Goal: Task Accomplishment & Management: Complete application form

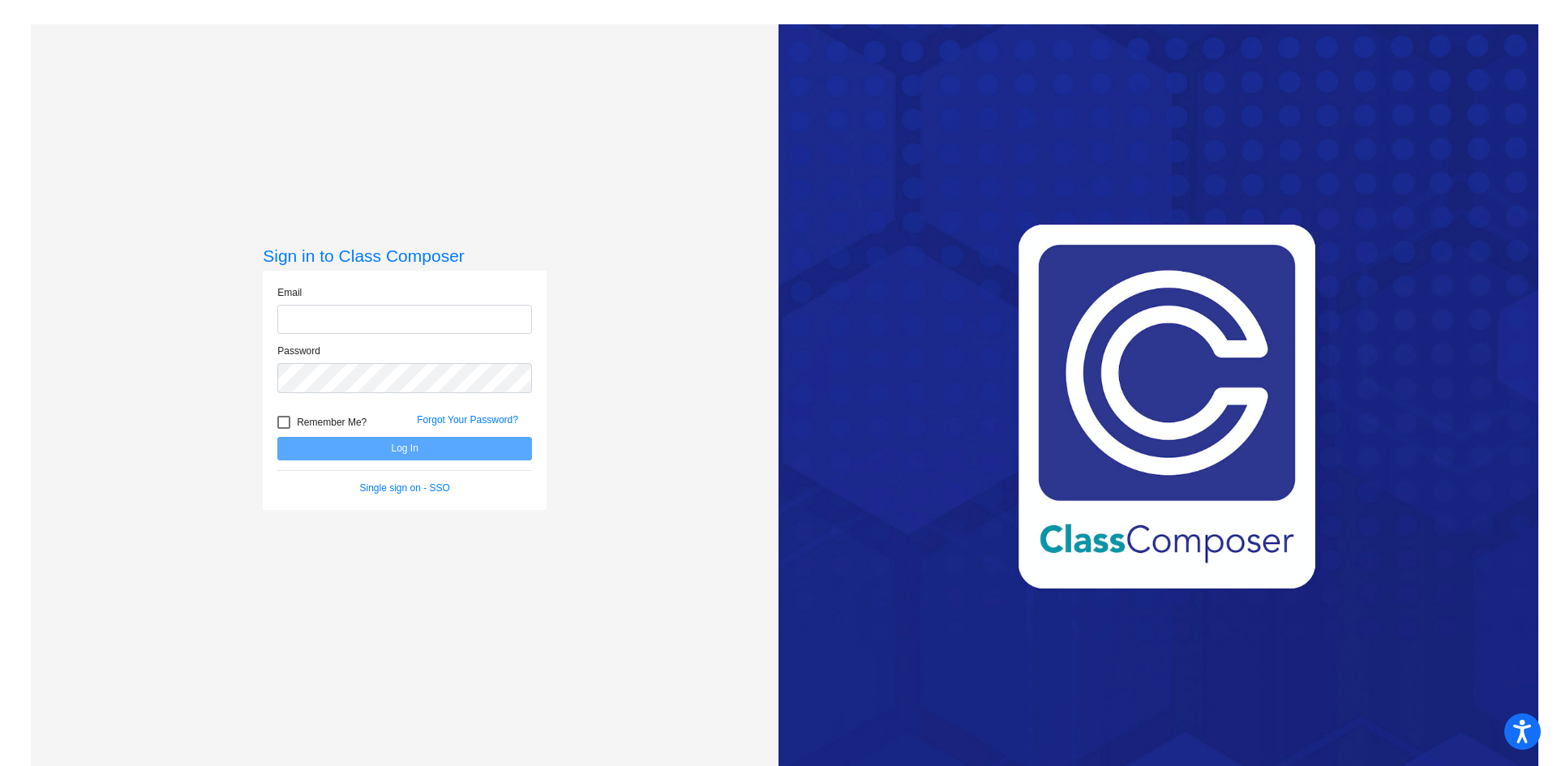
type input "[EMAIL_ADDRESS][DOMAIN_NAME]"
click at [431, 446] on button "Log In" at bounding box center [404, 449] width 255 height 24
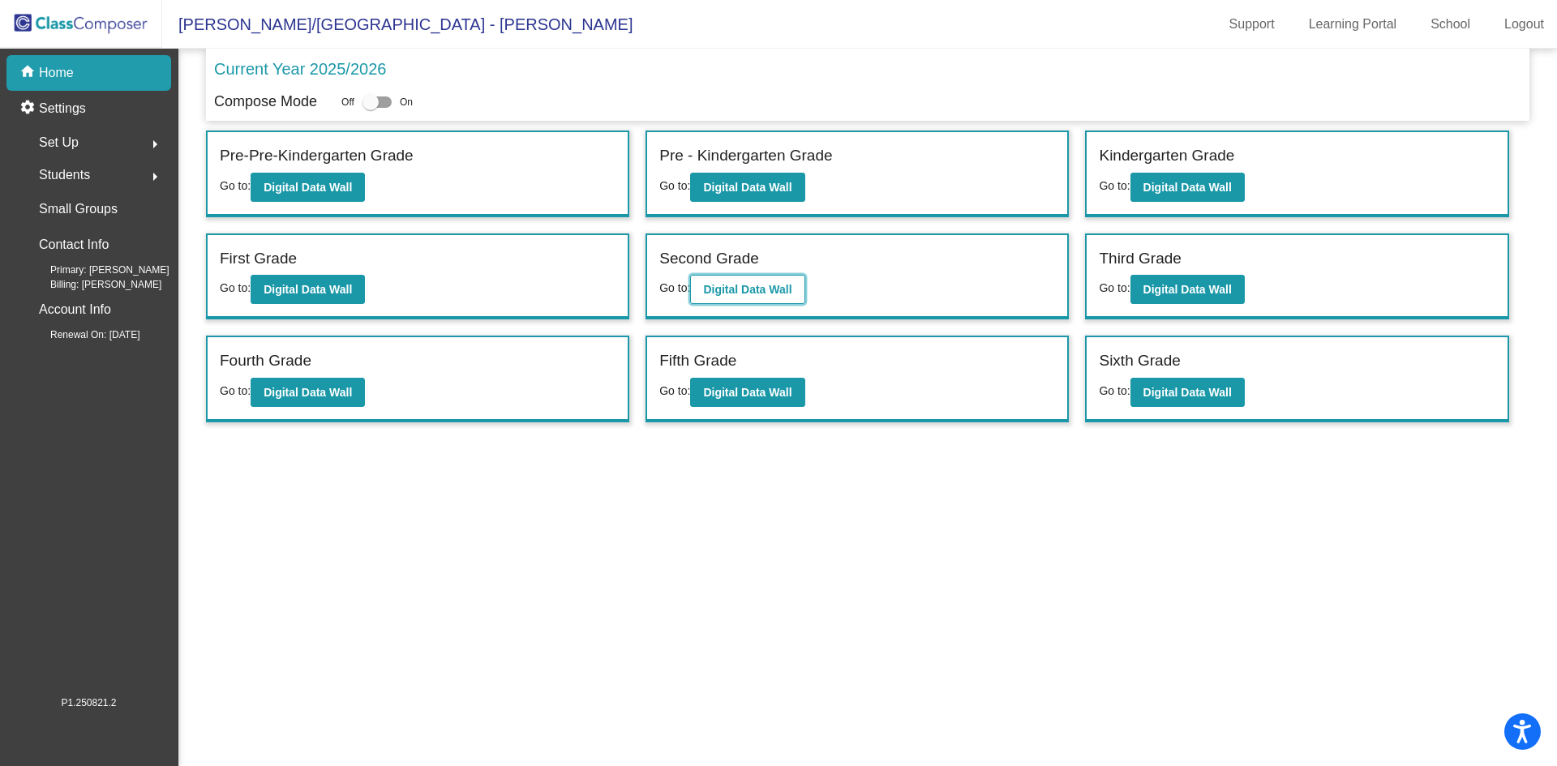
click at [732, 283] on b "Digital Data Wall" at bounding box center [747, 289] width 88 height 13
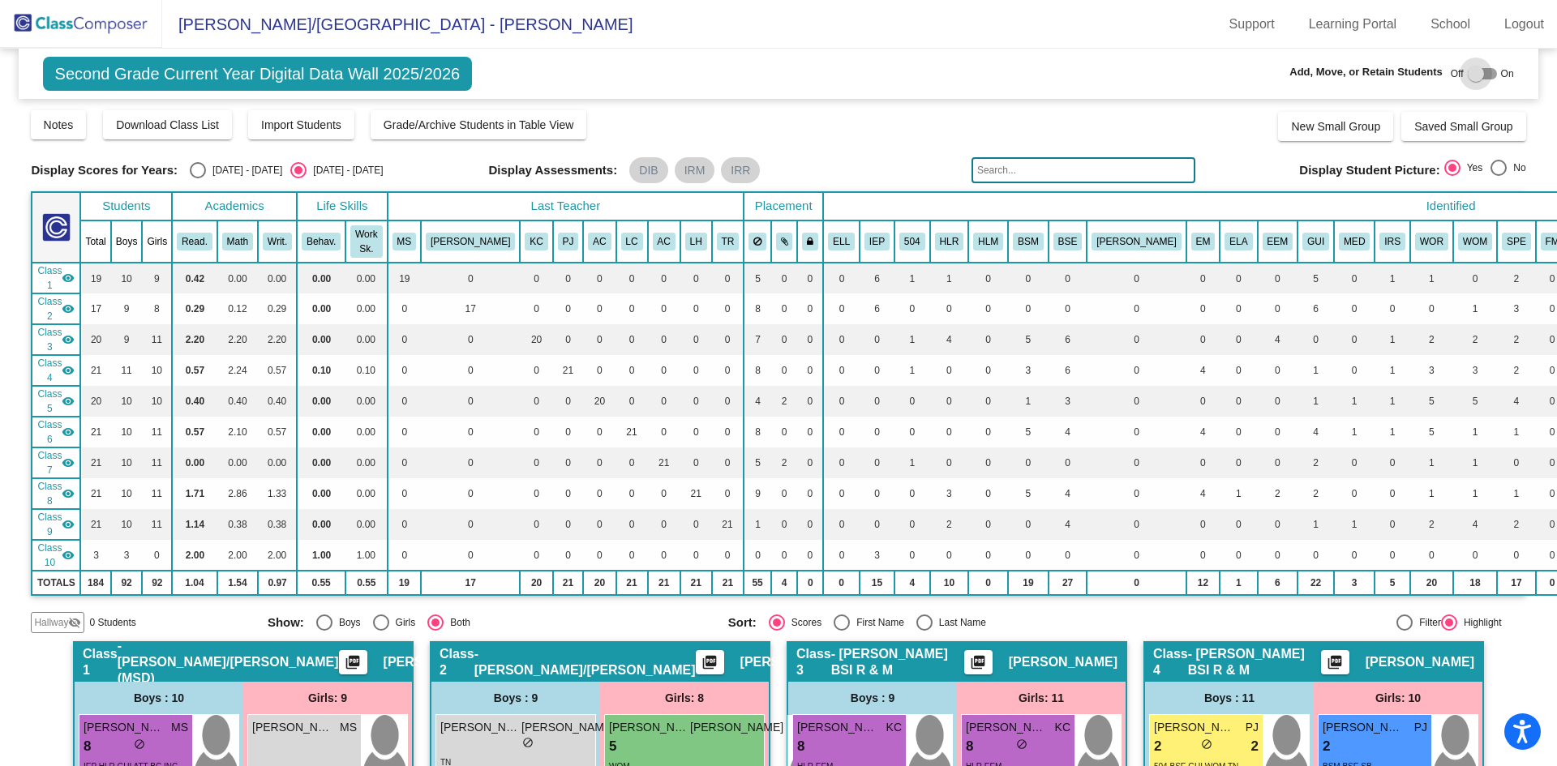
click at [1488, 77] on div at bounding box center [1482, 73] width 29 height 11
checkbox input "true"
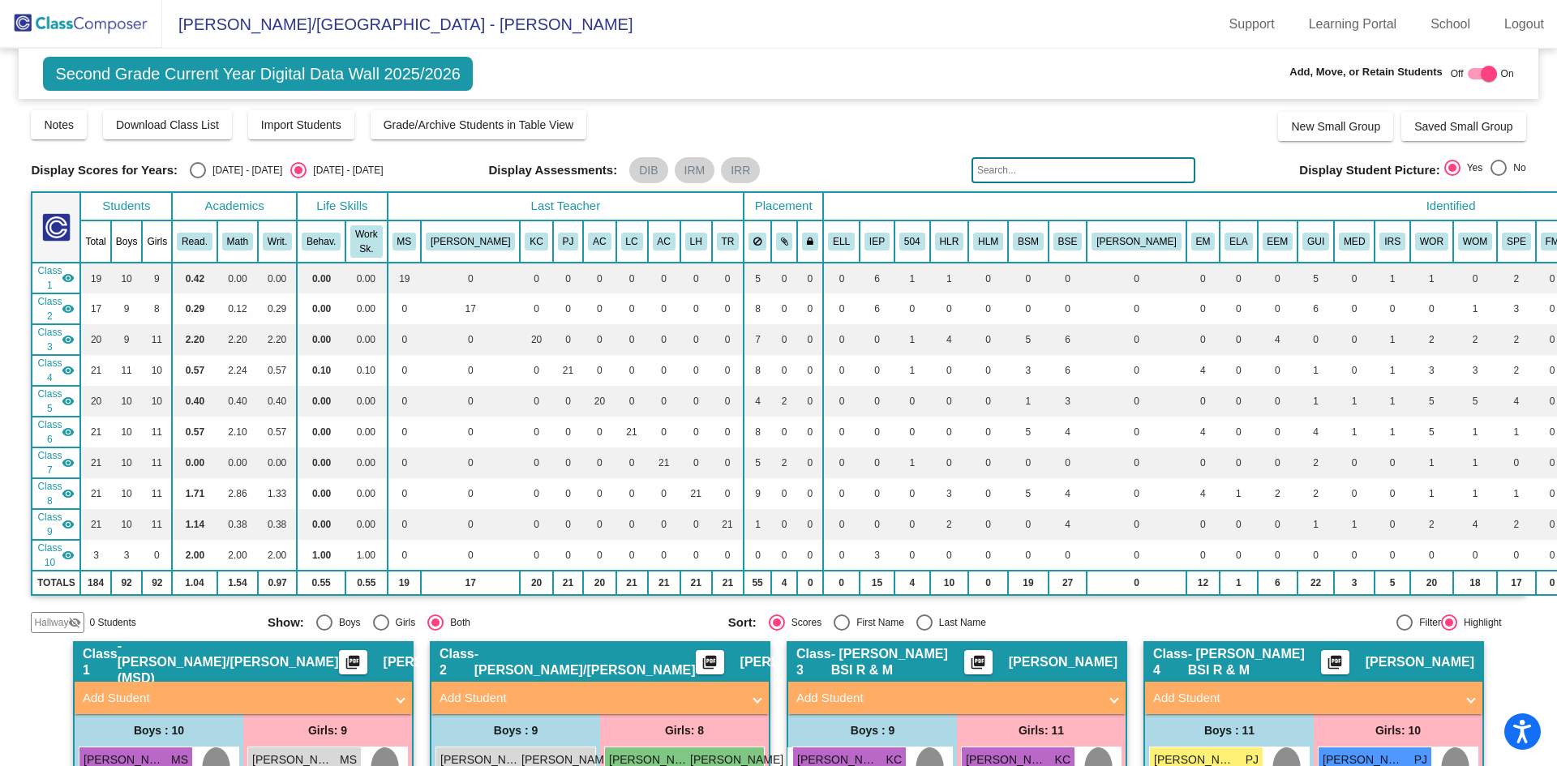
click at [56, 624] on span "Hallway" at bounding box center [51, 622] width 34 height 15
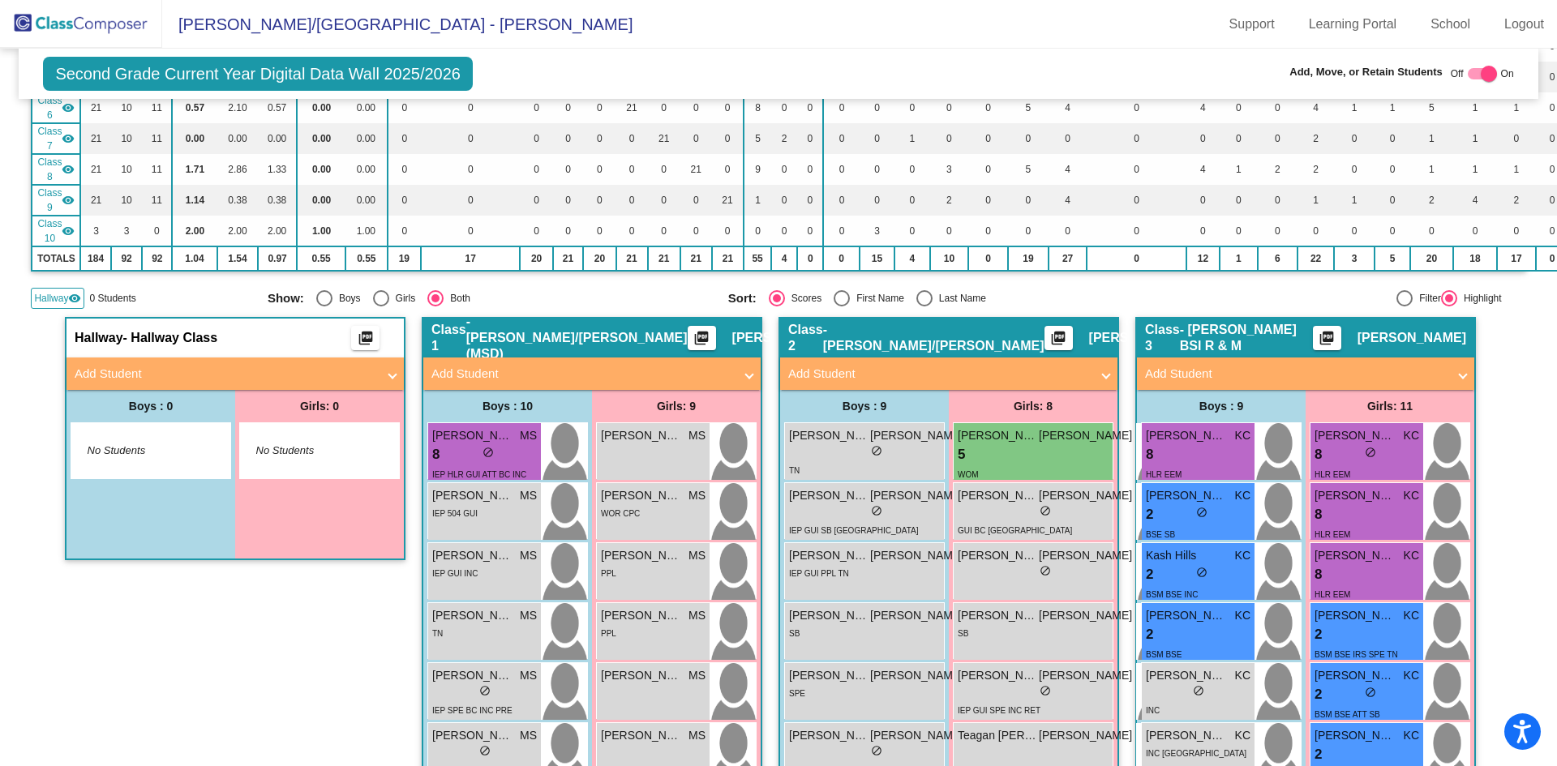
scroll to position [81, 0]
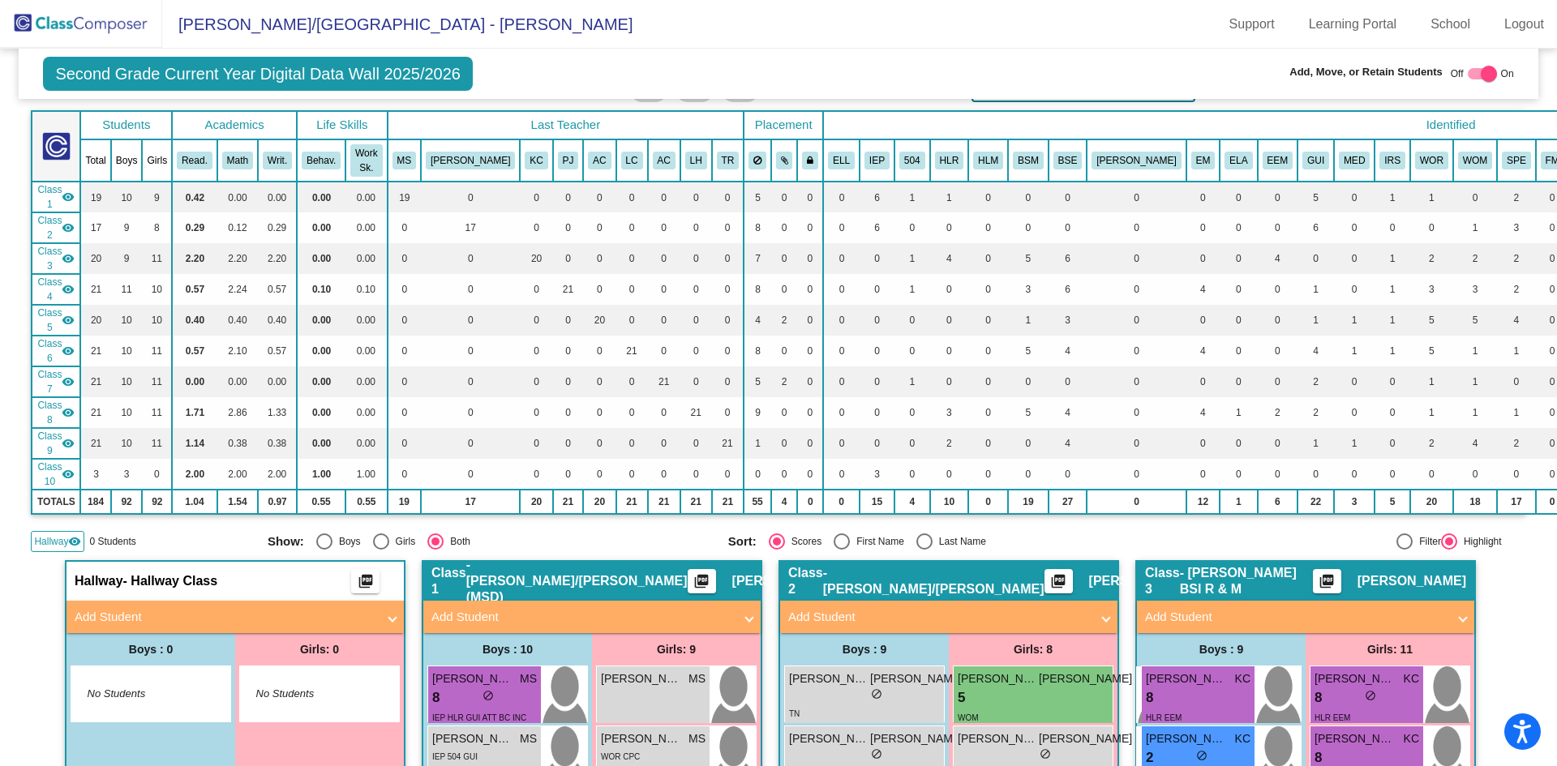
click at [911, 619] on mat-panel-title "Add Student" at bounding box center [939, 617] width 302 height 19
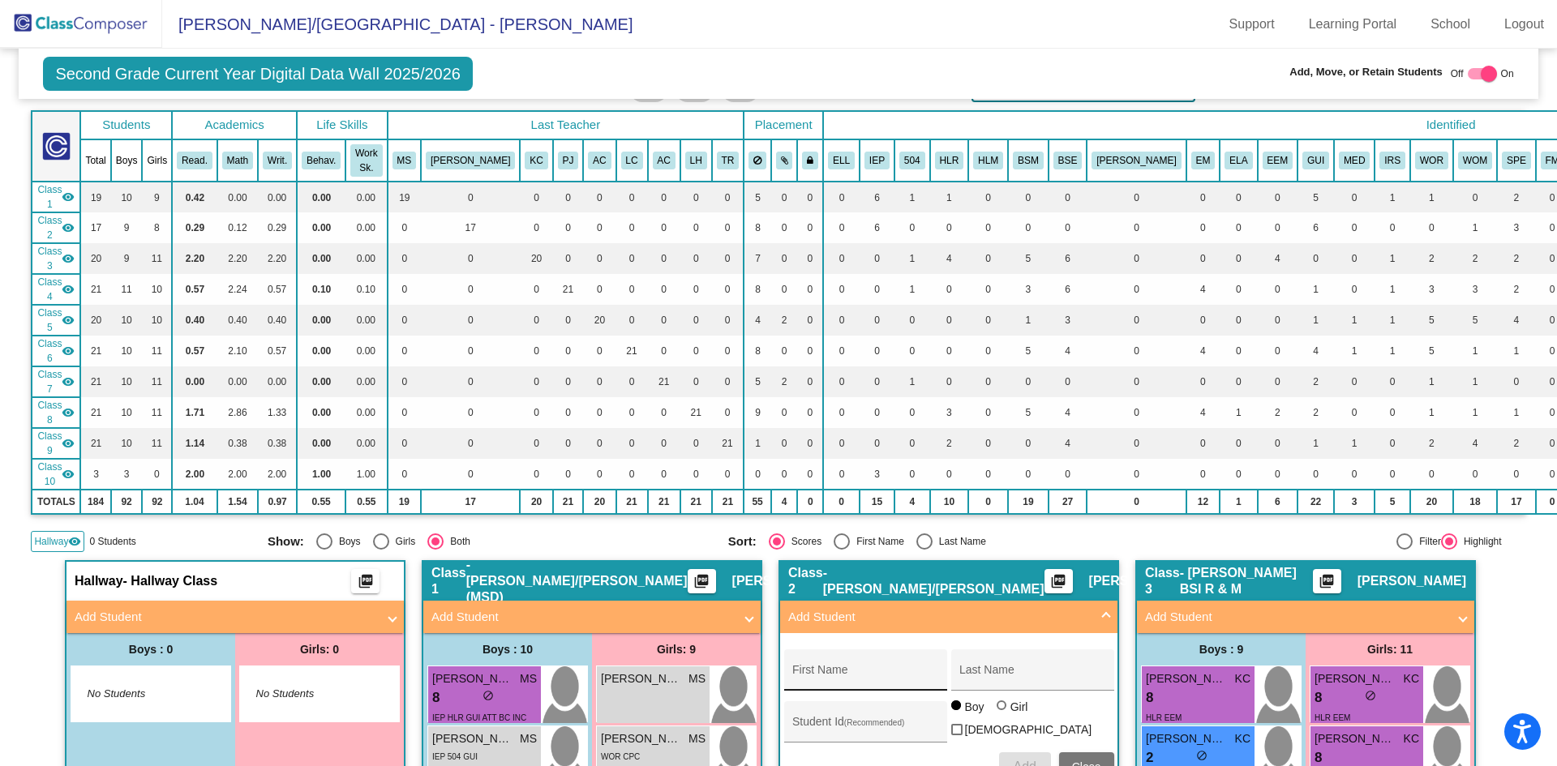
click at [861, 664] on div "First Name" at bounding box center [865, 674] width 146 height 33
type input "[PERSON_NAME]"
type input "D'Angelontonio"
click at [996, 710] on div at bounding box center [1001, 706] width 10 height 10
click at [1002, 714] on input "Girl" at bounding box center [1002, 714] width 1 height 1
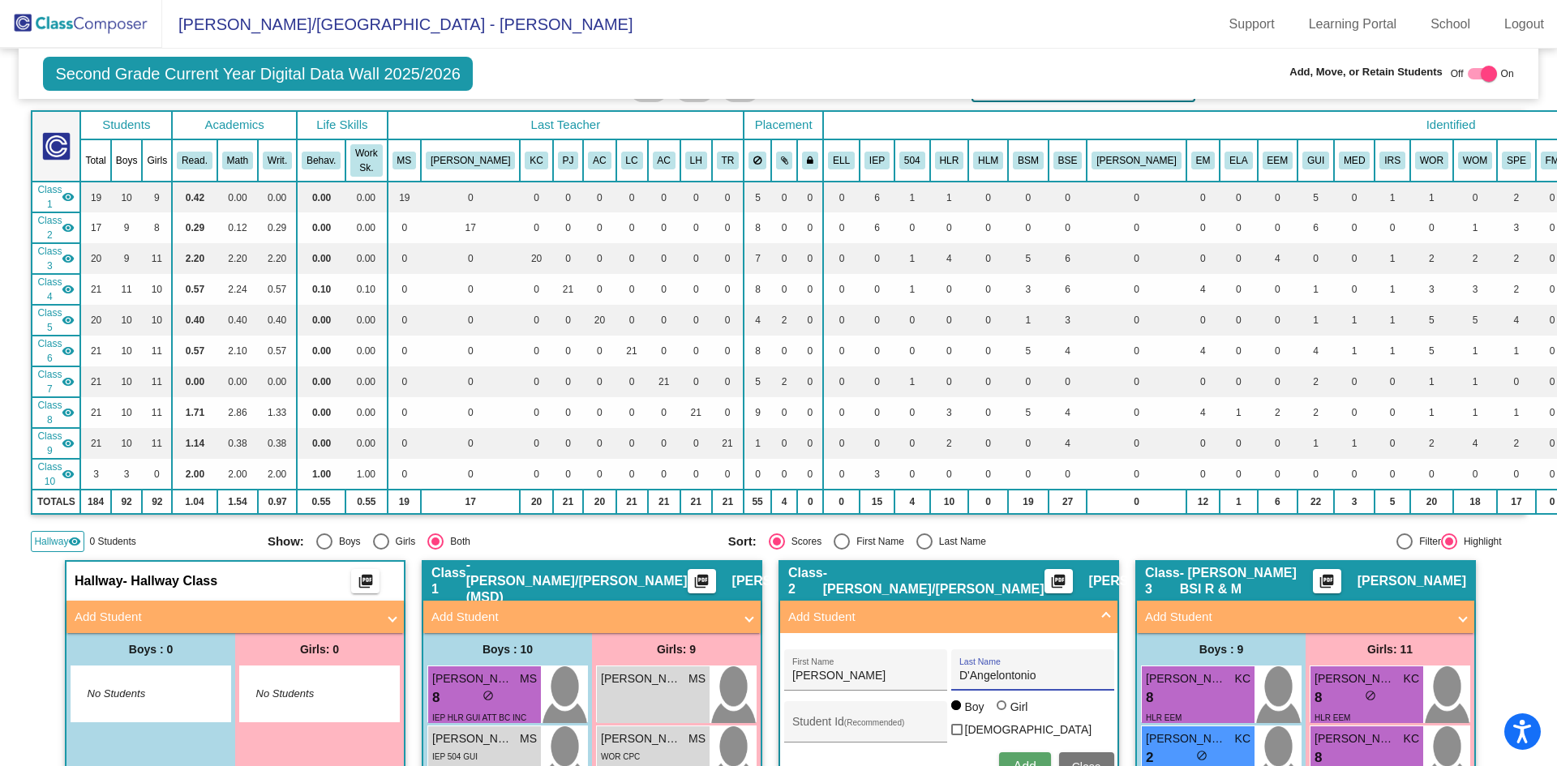
radio input "true"
click at [881, 731] on input "Student Id (Recommended)" at bounding box center [865, 728] width 146 height 13
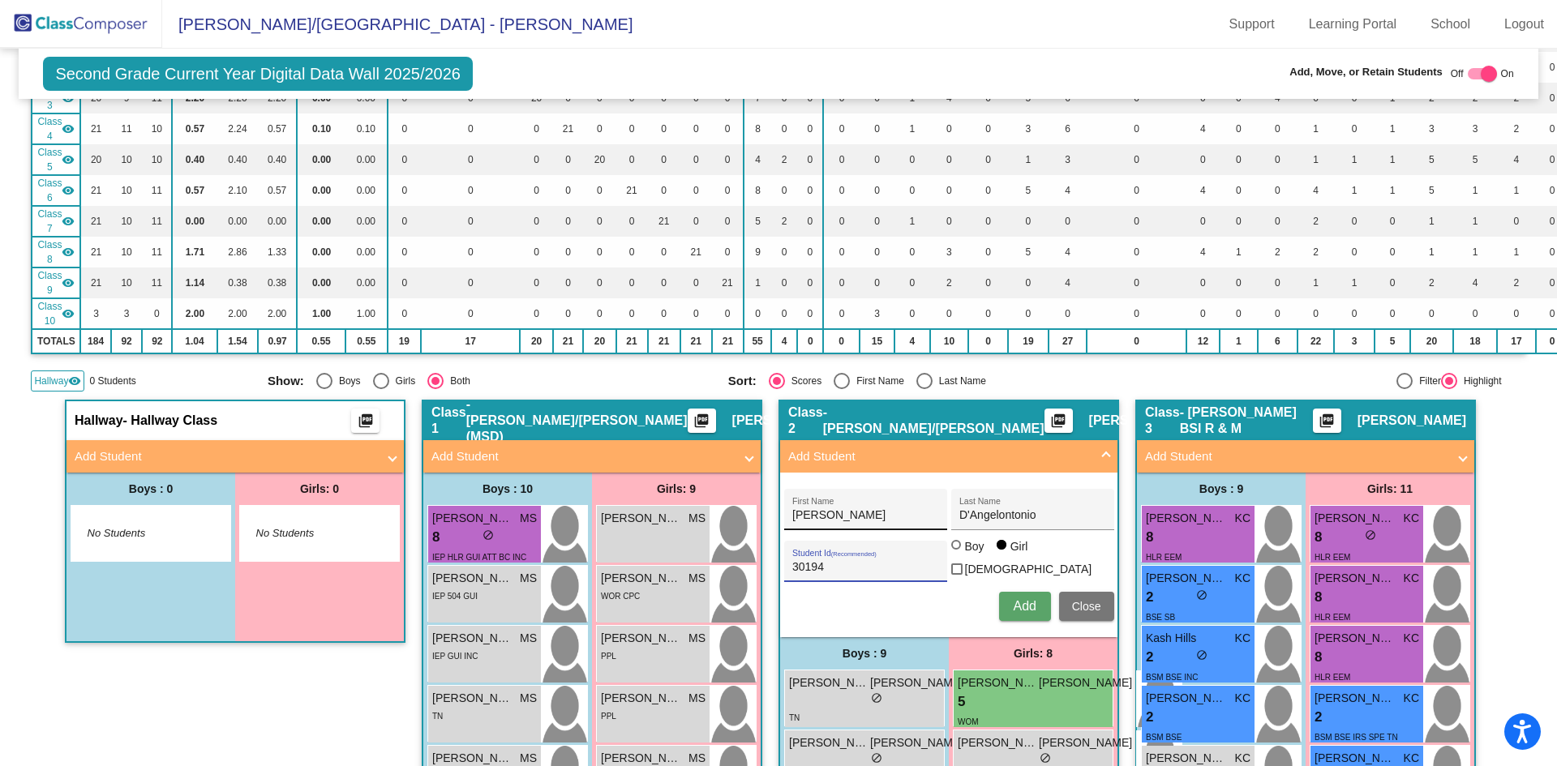
scroll to position [243, 0]
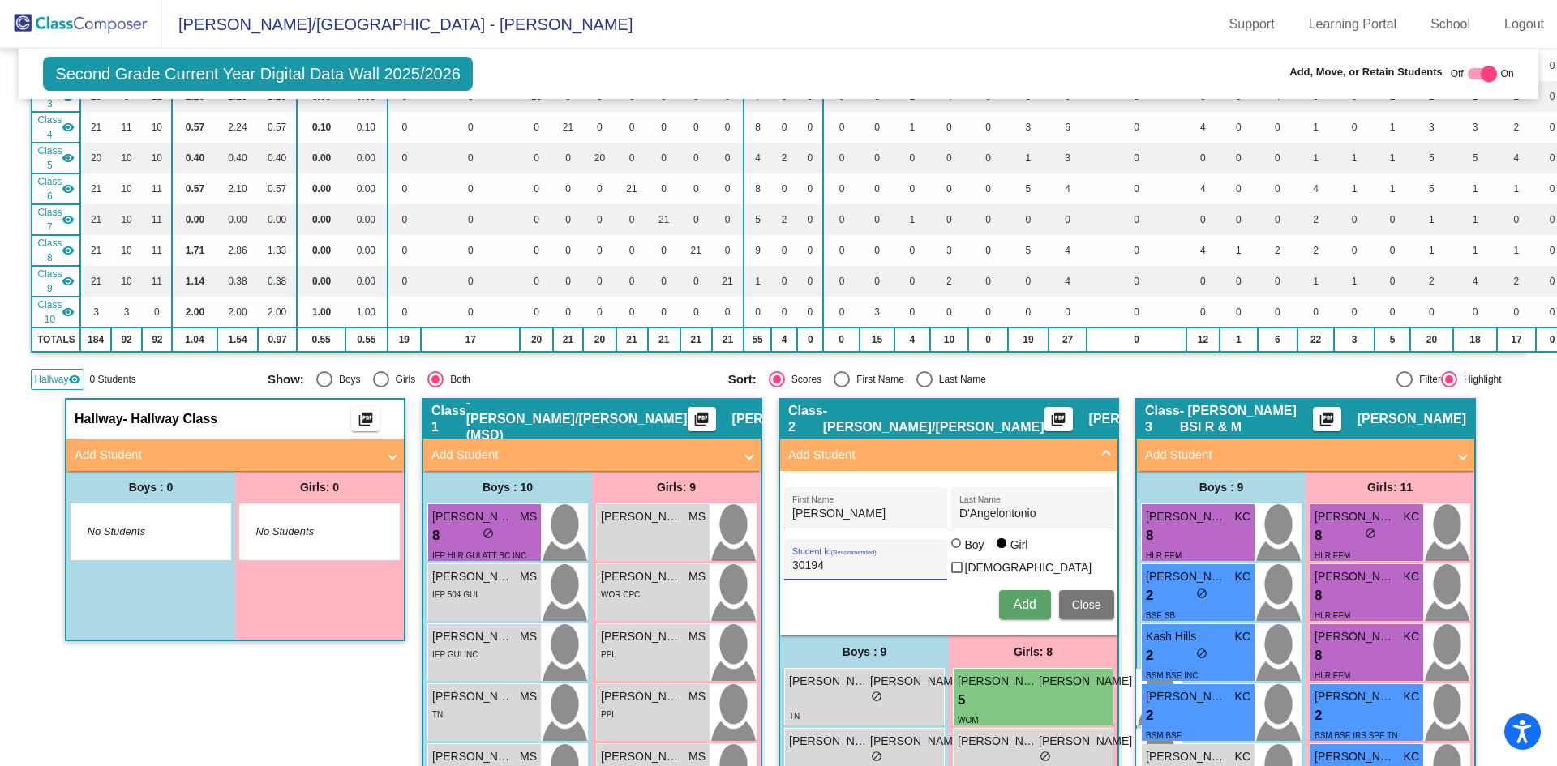
type input "30194"
click at [1024, 602] on span "Add" at bounding box center [1024, 605] width 23 height 14
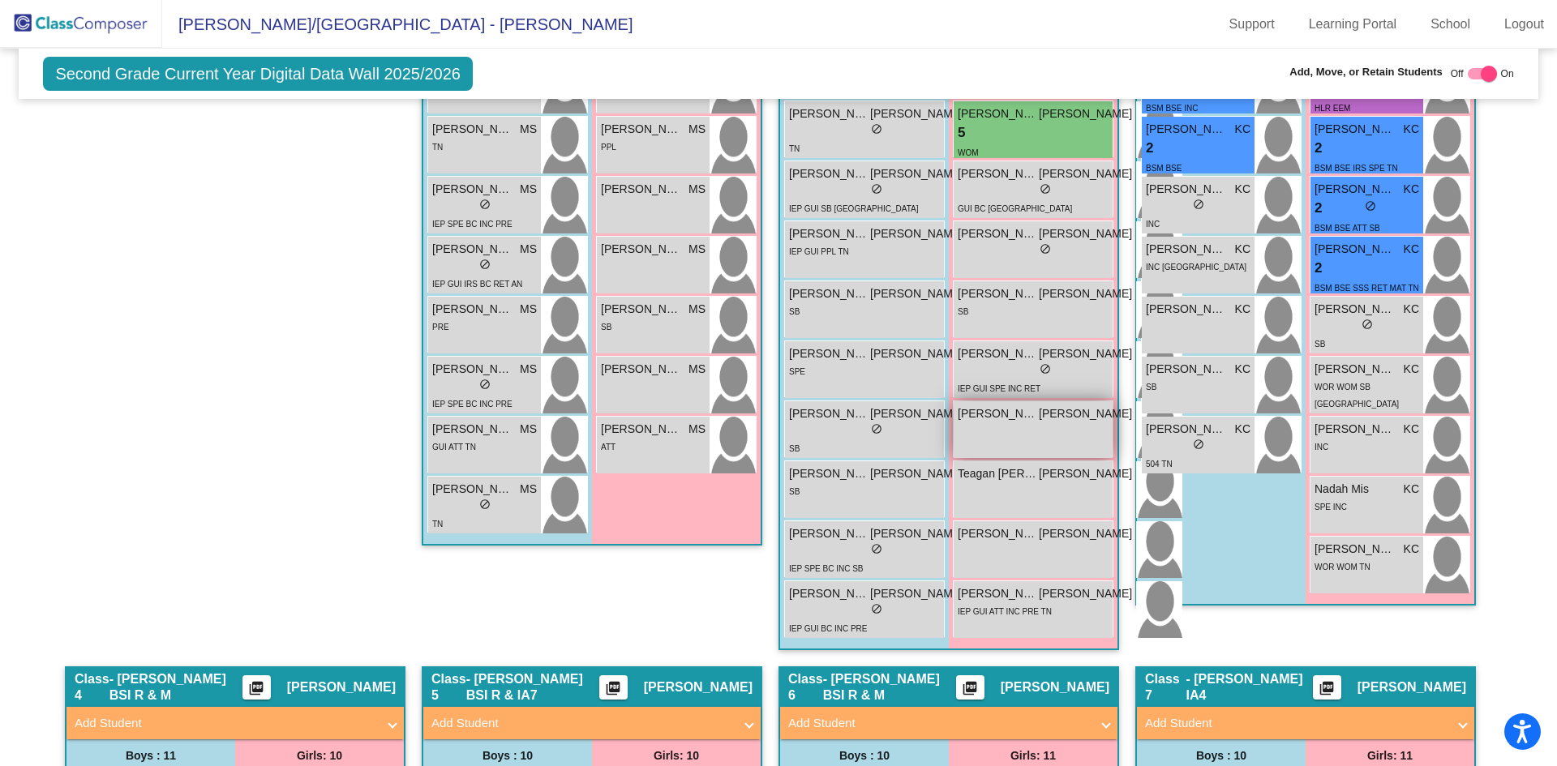
scroll to position [0, 0]
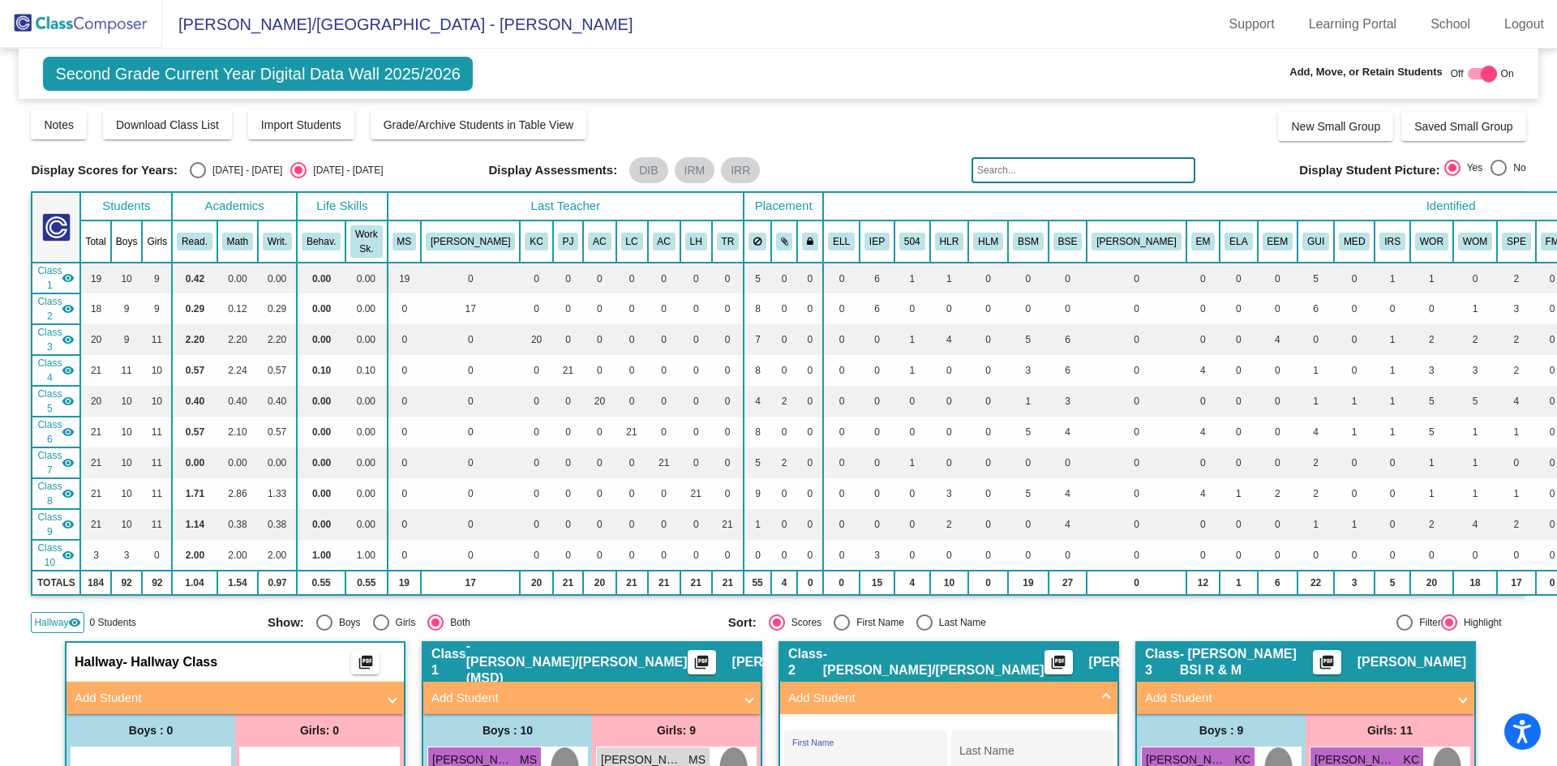
click at [1468, 78] on div at bounding box center [1482, 73] width 29 height 11
checkbox input "false"
